Goal: Task Accomplishment & Management: Use online tool/utility

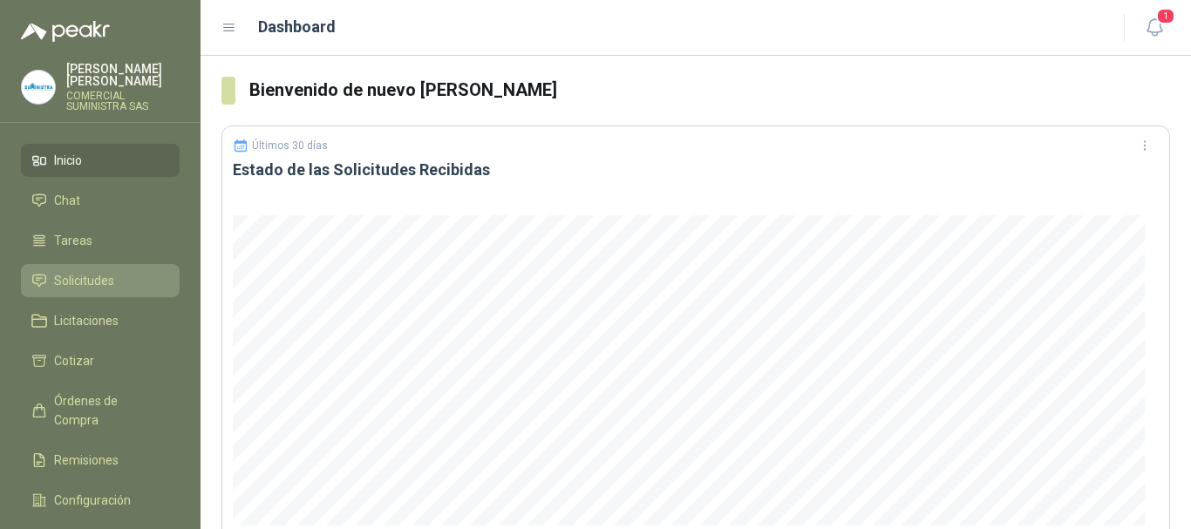
click at [118, 271] on li "Solicitudes" at bounding box center [100, 280] width 138 height 19
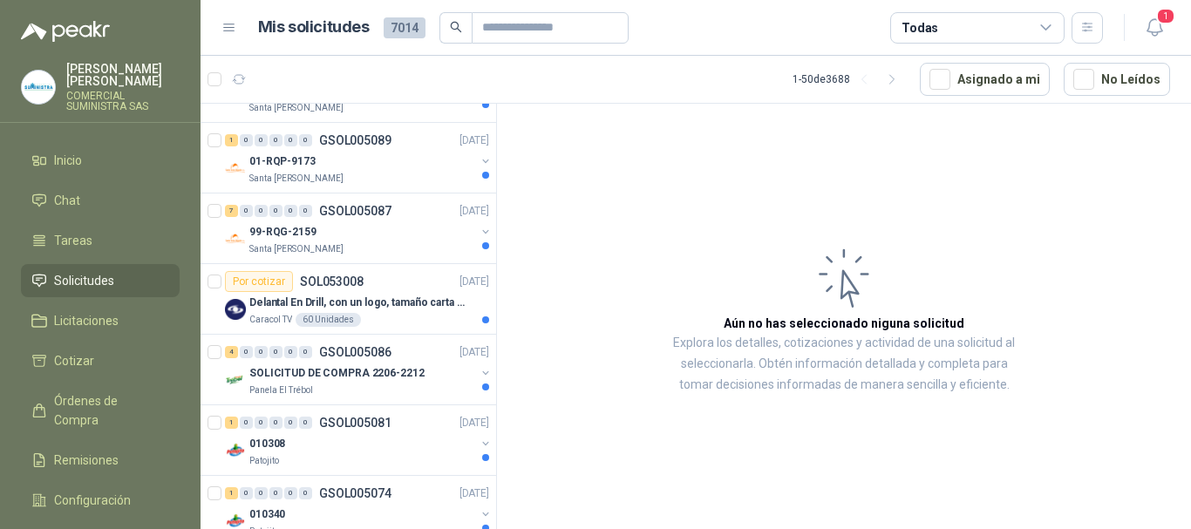
scroll to position [436, 0]
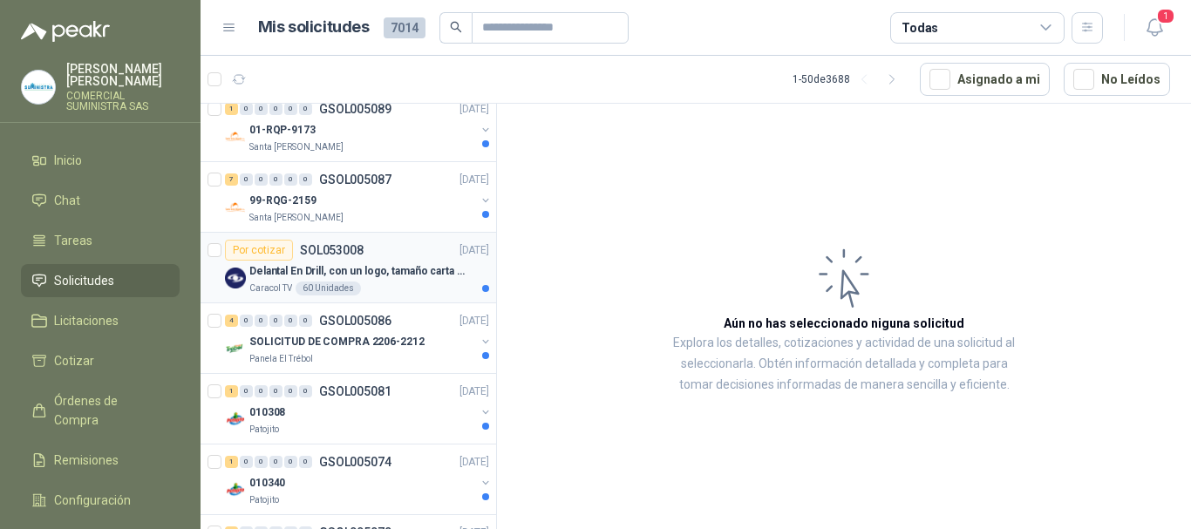
click at [263, 287] on p "Caracol TV" at bounding box center [270, 289] width 43 height 14
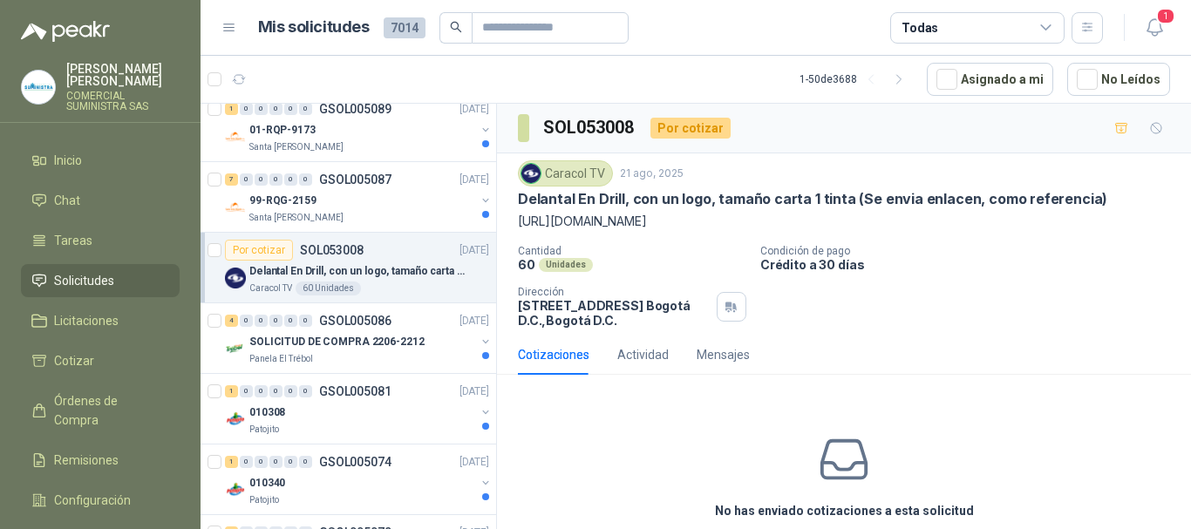
drag, startPoint x: 961, startPoint y: 221, endPoint x: 486, endPoint y: 214, distance: 476.0
click at [486, 214] on div "Por cotizar SOL053083 [DATE] HERBAL VET FCO X LITRO Zoologico De Cali 1 Unidade…" at bounding box center [695, 319] width 990 height 432
click at [766, 224] on p "[URL][DOMAIN_NAME]" at bounding box center [844, 221] width 652 height 19
drag, startPoint x: 960, startPoint y: 219, endPoint x: 696, endPoint y: 228, distance: 264.3
click at [696, 228] on p "[URL][DOMAIN_NAME]" at bounding box center [844, 221] width 652 height 19
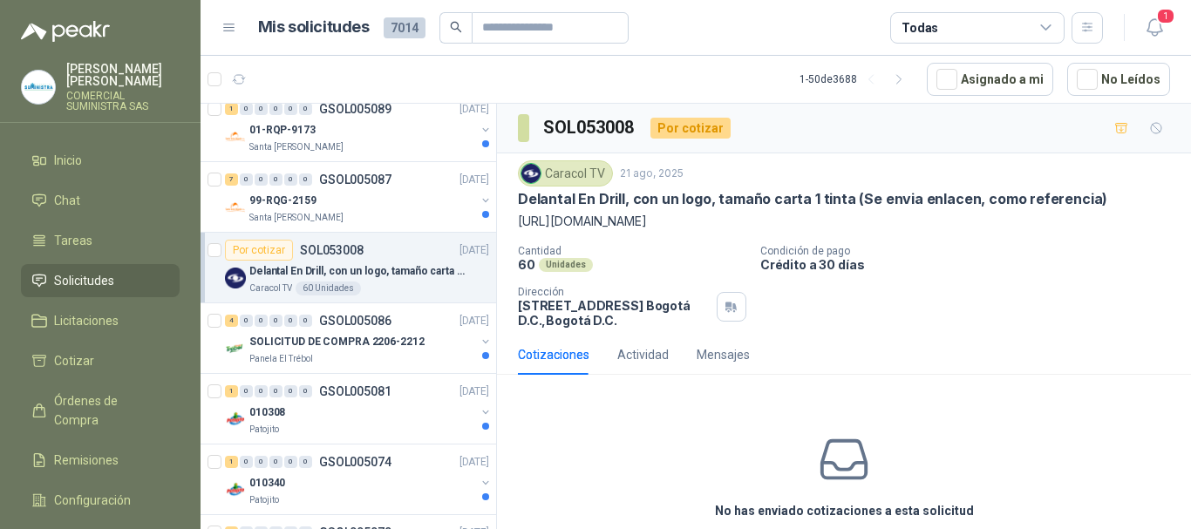
click at [943, 234] on div "Caracol TV [DATE] Delantal En Drill, con un logo, tamaño carta 1 tinta (Se envi…" at bounding box center [844, 243] width 652 height 167
click at [959, 220] on p "[URL][DOMAIN_NAME]" at bounding box center [844, 221] width 652 height 19
drag, startPoint x: 955, startPoint y: 221, endPoint x: 521, endPoint y: 213, distance: 434.2
click at [521, 213] on p "[URL][DOMAIN_NAME]" at bounding box center [844, 221] width 652 height 19
copy p "[URL][DOMAIN_NAME]"
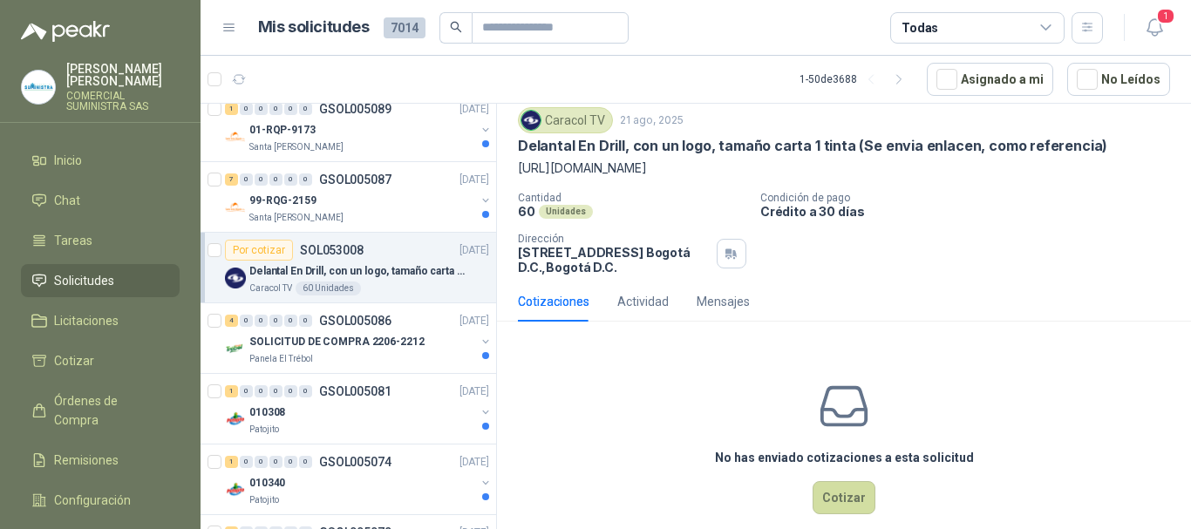
scroll to position [77, 0]
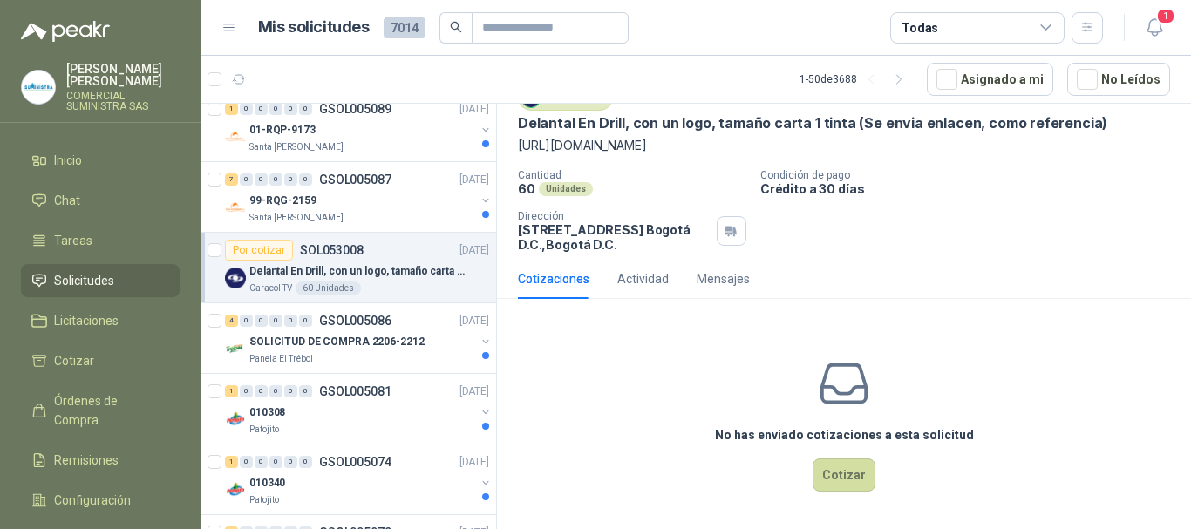
click at [936, 157] on div "Caracol TV [DATE] Delantal En Drill, con un logo, tamaño carta 1 tinta (Se envi…" at bounding box center [844, 168] width 652 height 167
click at [960, 140] on p "[URL][DOMAIN_NAME]" at bounding box center [844, 145] width 652 height 19
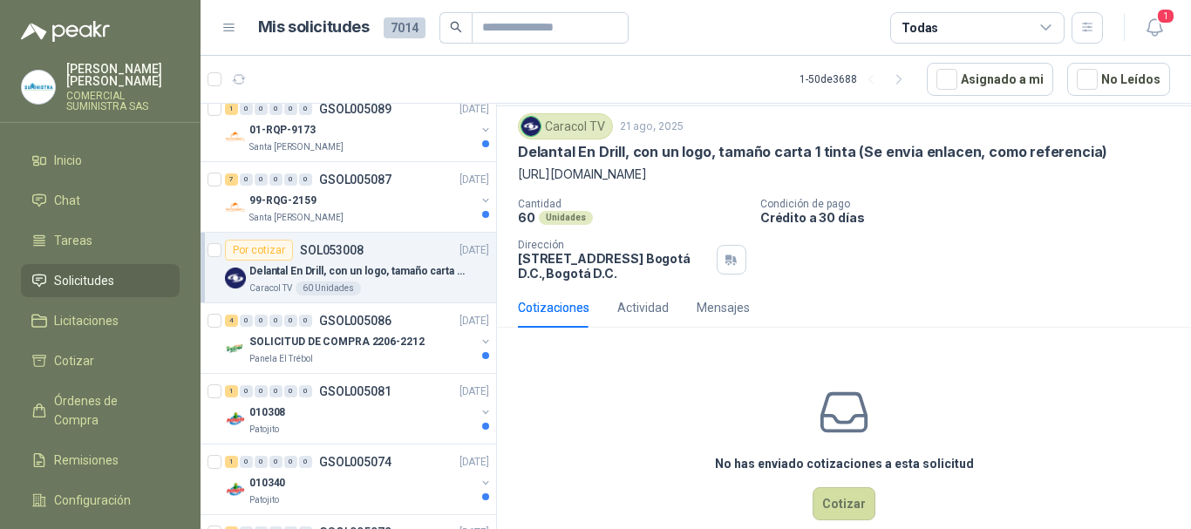
scroll to position [0, 0]
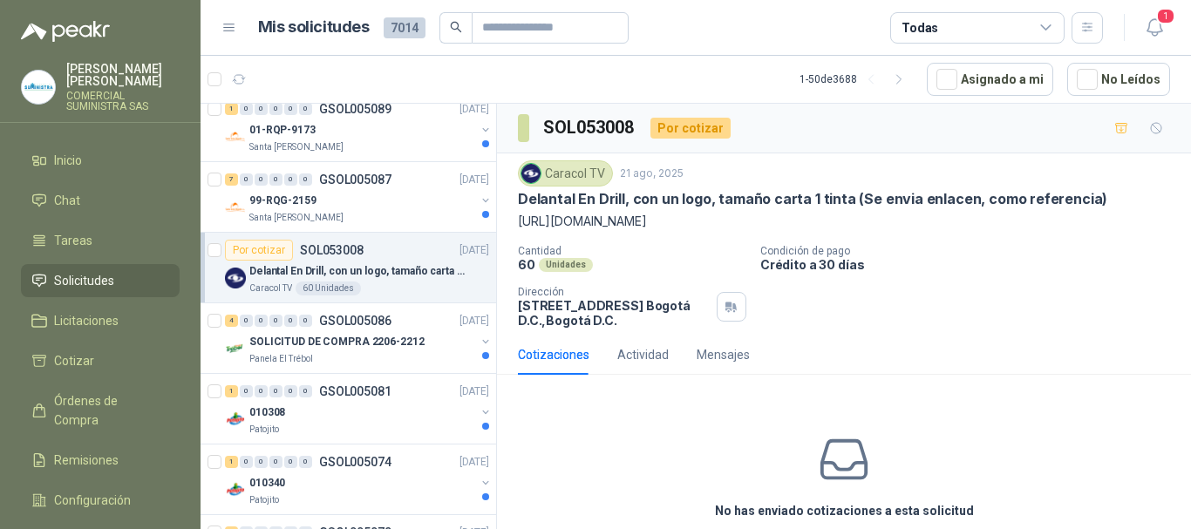
drag, startPoint x: 954, startPoint y: 141, endPoint x: 510, endPoint y: 221, distance: 450.7
click at [510, 221] on div "Caracol TV [DATE] Delantal En Drill, con un logo, tamaño carta 1 tinta (Se envi…" at bounding box center [844, 243] width 694 height 181
copy p "[URL][DOMAIN_NAME]"
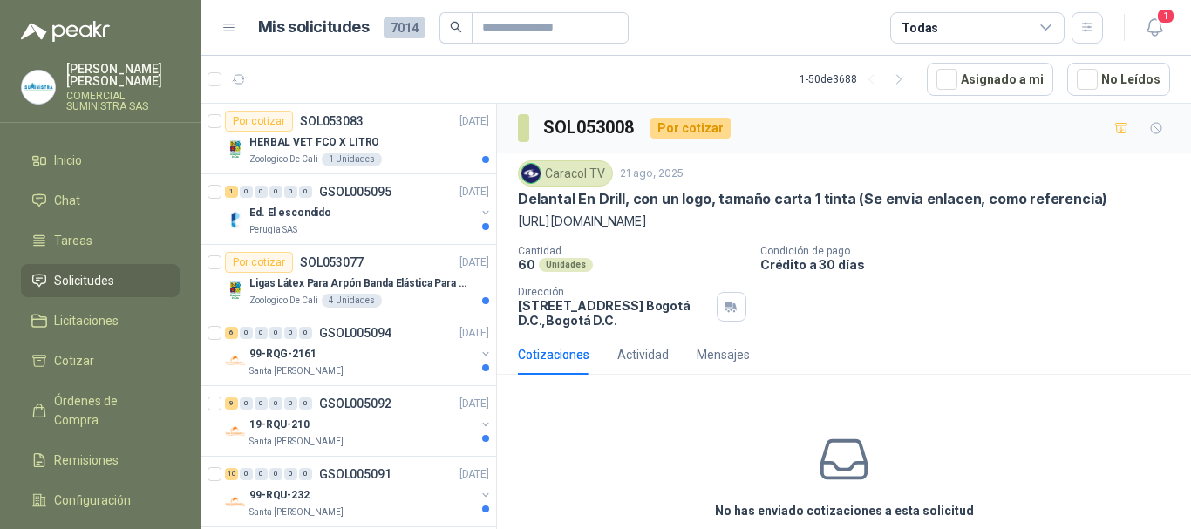
click at [78, 272] on span "Solicitudes" at bounding box center [84, 280] width 60 height 19
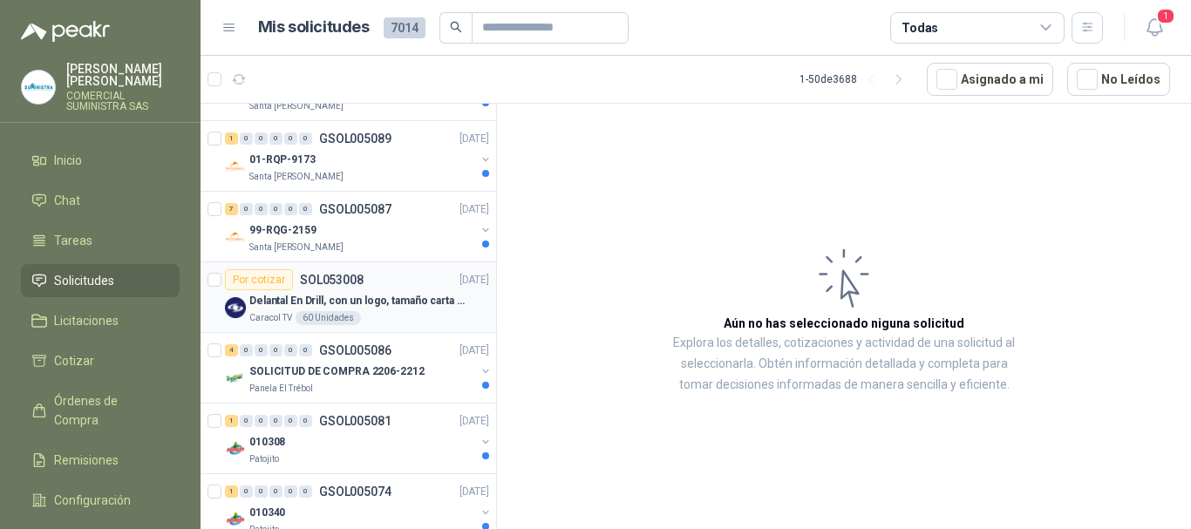
scroll to position [436, 0]
